Goal: Task Accomplishment & Management: Use online tool/utility

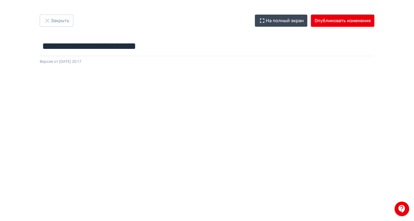
click at [374, 23] on button "Опубликовать изменения" at bounding box center [342, 21] width 63 height 12
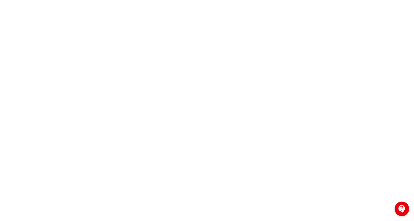
scroll to position [93, 0]
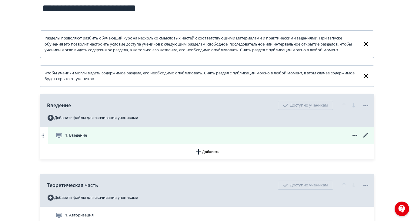
scroll to position [81, 0]
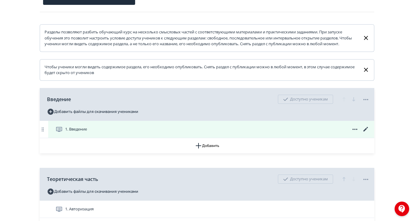
click at [370, 132] on icon at bounding box center [365, 129] width 7 height 7
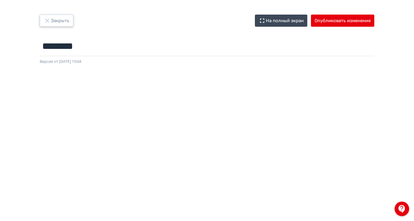
click at [73, 22] on button "Закрыть" at bounding box center [57, 21] width 34 height 12
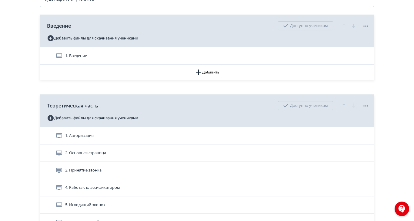
scroll to position [199, 0]
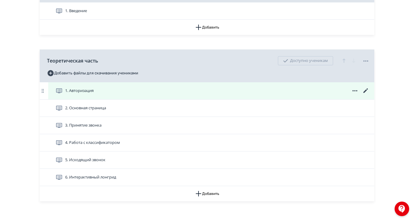
click at [370, 94] on icon at bounding box center [365, 90] width 7 height 7
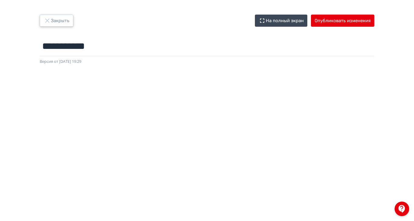
click at [49, 20] on icon "button" at bounding box center [47, 20] width 4 height 4
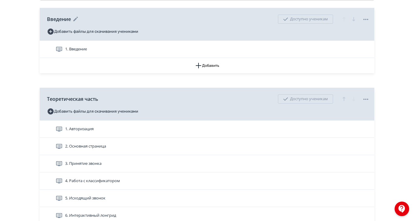
scroll to position [162, 0]
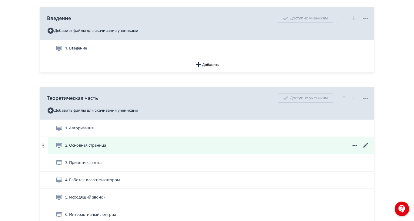
click at [370, 149] on icon at bounding box center [365, 145] width 7 height 7
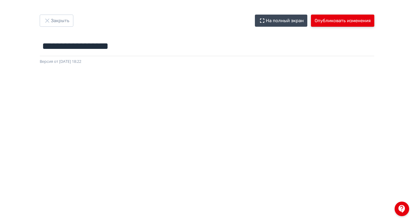
click at [374, 22] on button "Опубликовать изменения" at bounding box center [342, 21] width 63 height 12
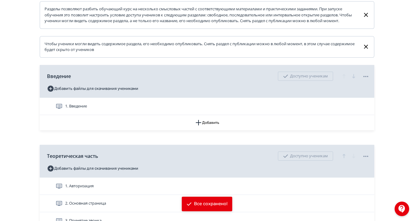
scroll to position [121, 0]
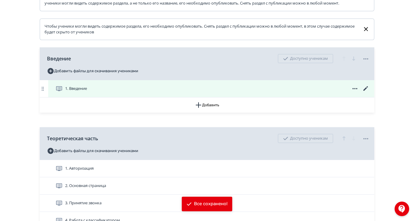
click at [370, 92] on icon at bounding box center [365, 88] width 7 height 7
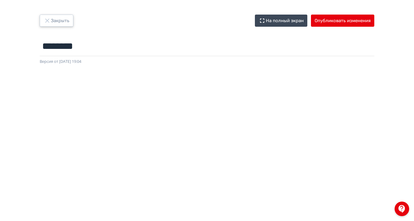
click at [51, 17] on icon "button" at bounding box center [47, 20] width 7 height 7
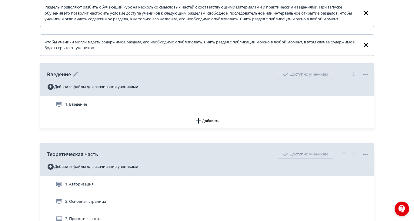
scroll to position [121, 0]
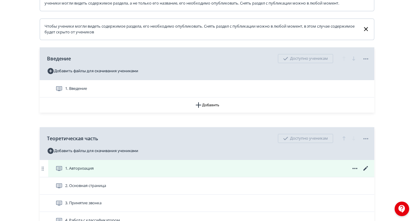
click at [370, 172] on icon at bounding box center [365, 168] width 7 height 7
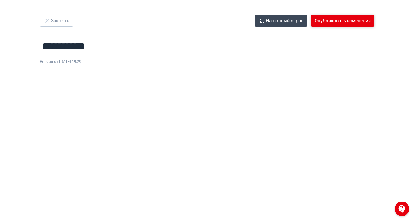
click at [374, 21] on button "Опубликовать изменения" at bounding box center [342, 21] width 63 height 12
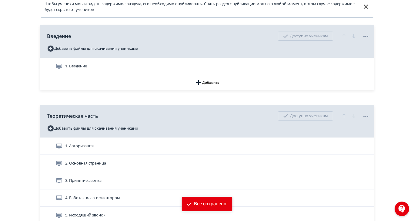
scroll to position [162, 0]
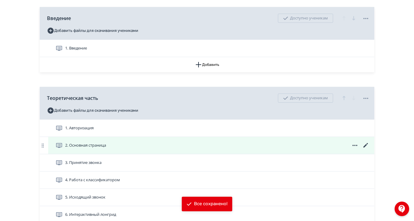
click at [370, 149] on icon at bounding box center [365, 145] width 7 height 7
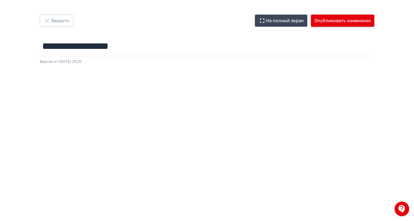
click at [374, 20] on button "Опубликовать изменения" at bounding box center [342, 21] width 63 height 12
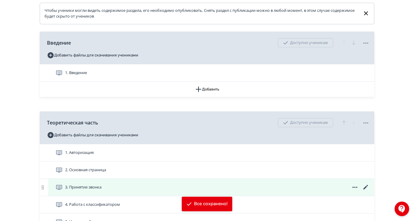
scroll to position [162, 0]
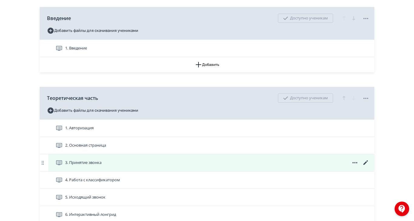
click at [370, 166] on icon at bounding box center [365, 162] width 7 height 7
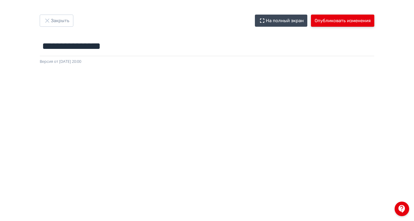
click at [374, 20] on button "Опубликовать изменения" at bounding box center [342, 21] width 63 height 12
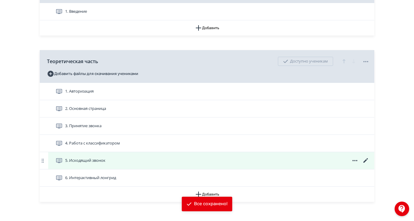
scroll to position [199, 0]
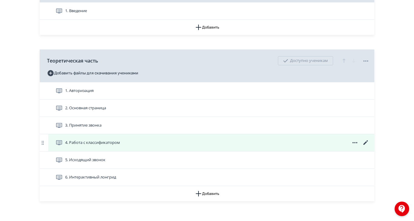
click at [370, 146] on icon at bounding box center [365, 142] width 7 height 7
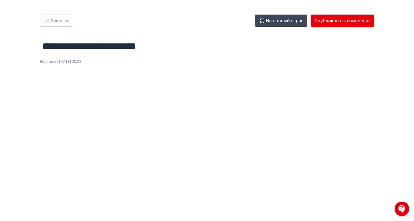
click at [374, 19] on button "Опубликовать изменения" at bounding box center [342, 21] width 63 height 12
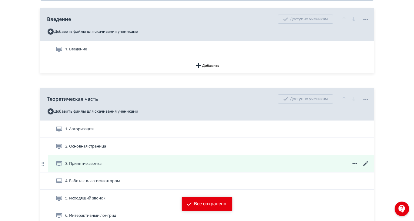
scroll to position [162, 0]
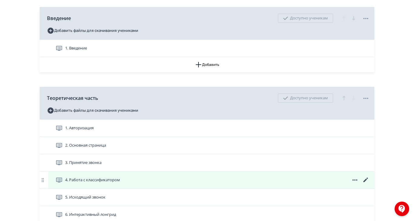
click at [370, 183] on icon at bounding box center [365, 179] width 7 height 7
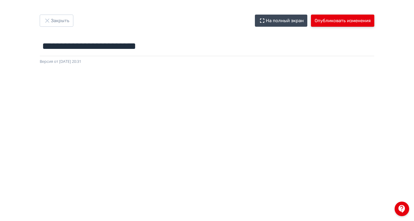
click at [374, 25] on button "Опубликовать изменения" at bounding box center [342, 21] width 63 height 12
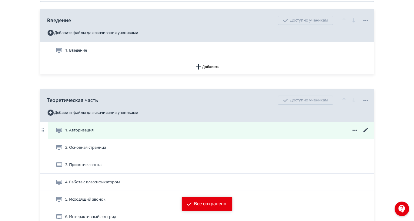
scroll to position [162, 0]
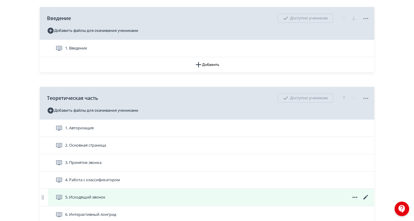
click at [370, 201] on icon at bounding box center [365, 196] width 7 height 7
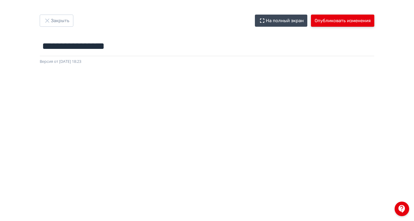
click at [374, 20] on button "Опубликовать изменения" at bounding box center [342, 21] width 63 height 12
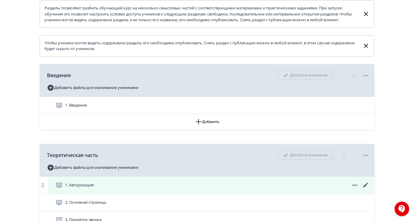
scroll to position [118, 0]
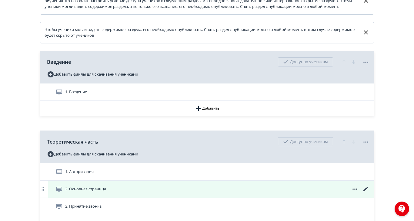
click at [370, 193] on icon at bounding box center [365, 188] width 7 height 7
